Goal: Find specific page/section: Find specific page/section

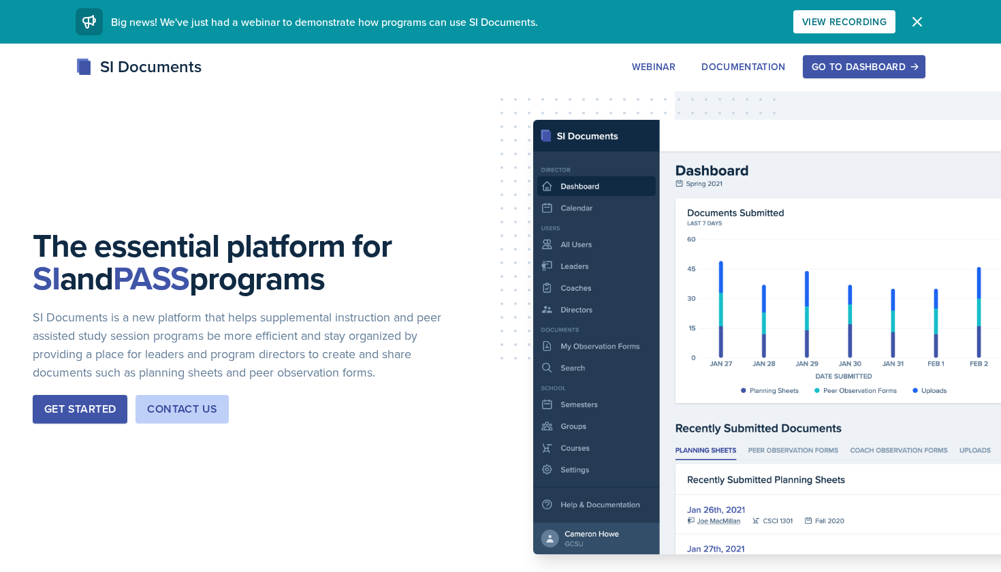
click at [826, 67] on div "Go to Dashboard" at bounding box center [863, 66] width 105 height 11
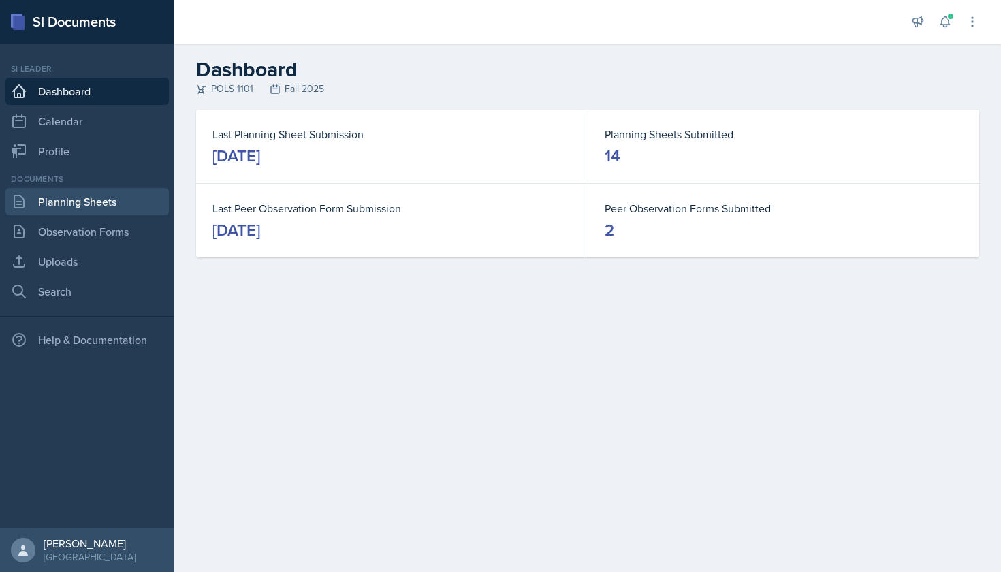
click at [118, 202] on link "Planning Sheets" at bounding box center [86, 201] width 163 height 27
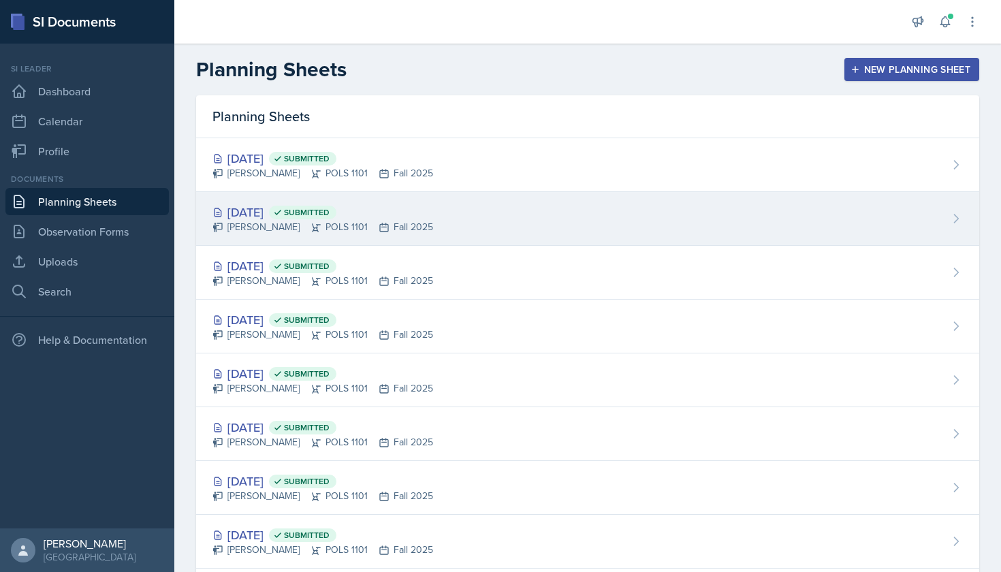
click at [392, 211] on div "[DATE] Submitted" at bounding box center [322, 212] width 221 height 18
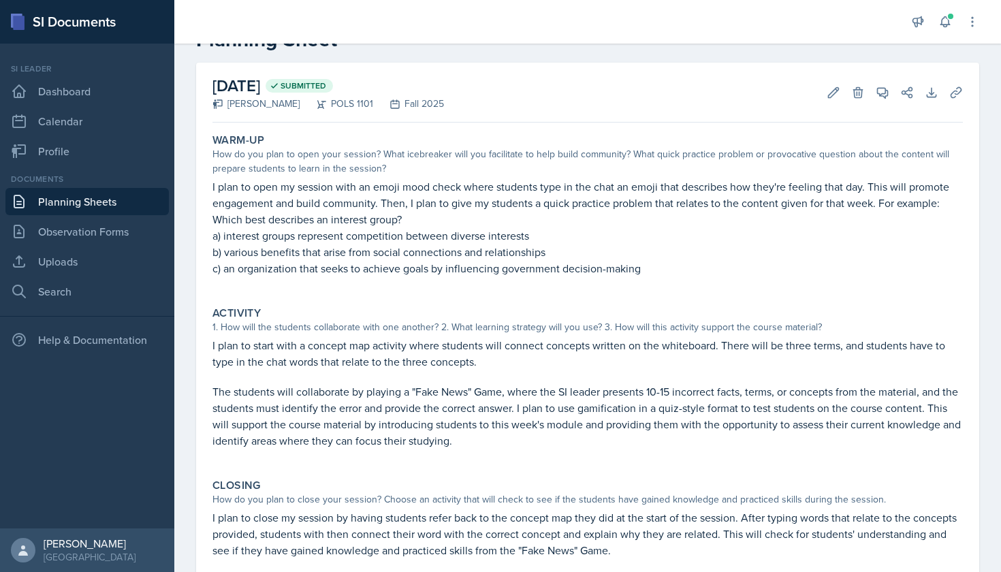
scroll to position [37, 0]
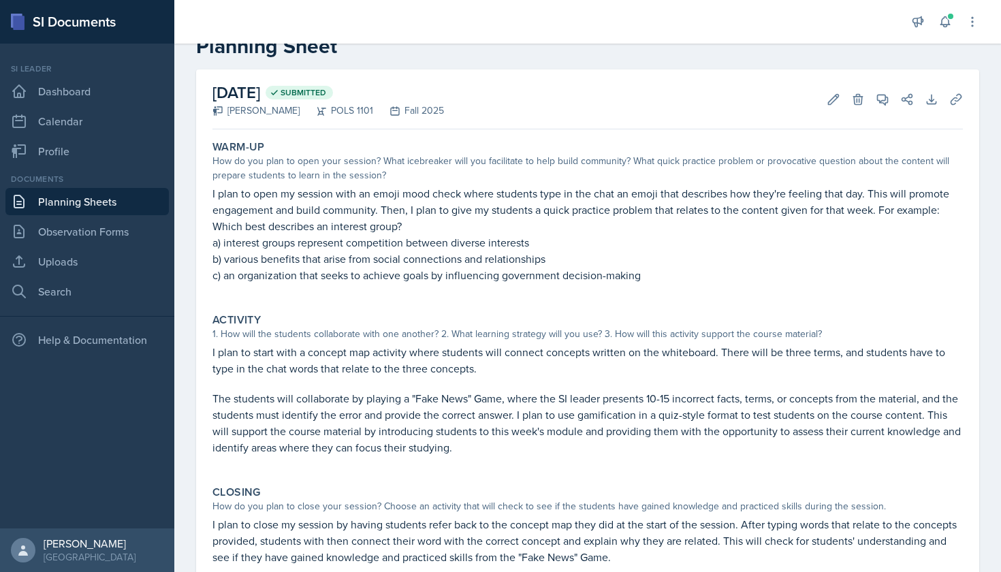
click at [89, 206] on link "Planning Sheets" at bounding box center [86, 201] width 163 height 27
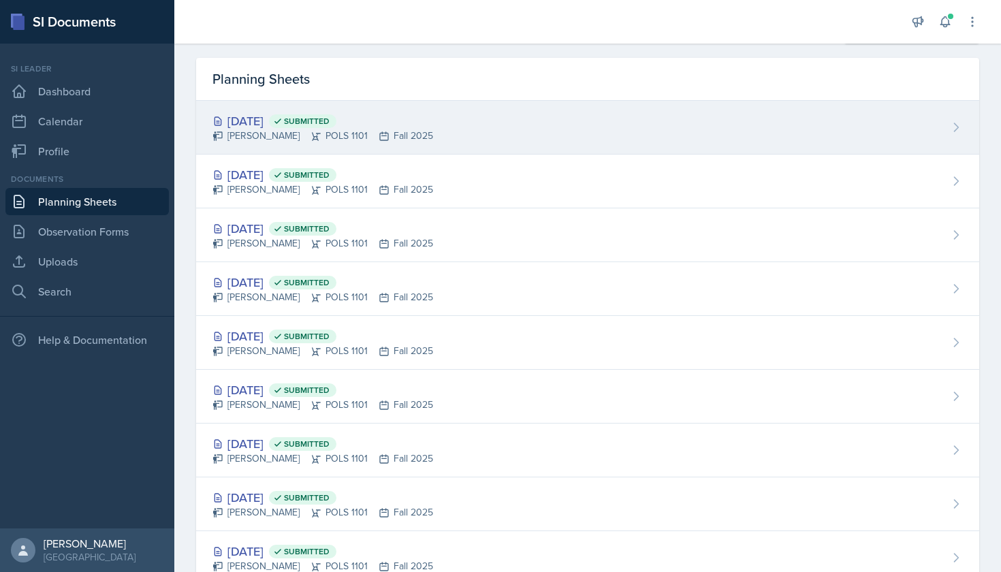
click at [282, 135] on div "[PERSON_NAME] POLS 1101 Fall 2025" at bounding box center [322, 136] width 221 height 14
